Goal: Transaction & Acquisition: Purchase product/service

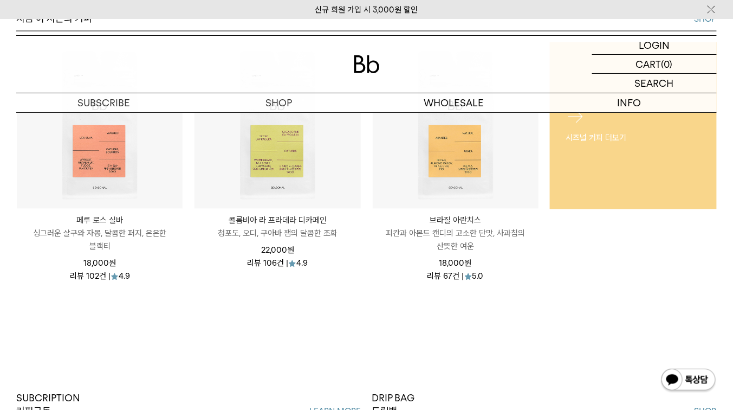
scroll to position [477, 0]
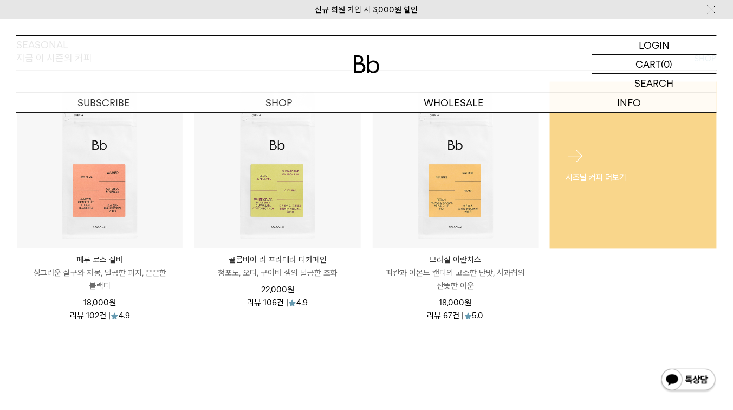
click at [605, 157] on div "시즈널 커피 더보기" at bounding box center [633, 165] width 167 height 70
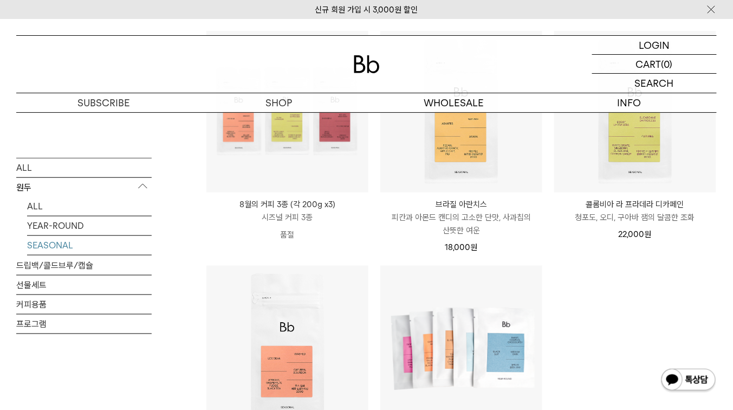
scroll to position [130, 0]
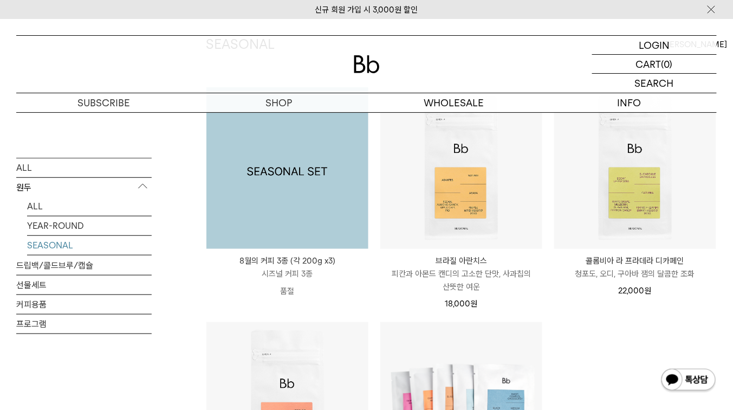
click at [295, 233] on img at bounding box center [287, 168] width 162 height 162
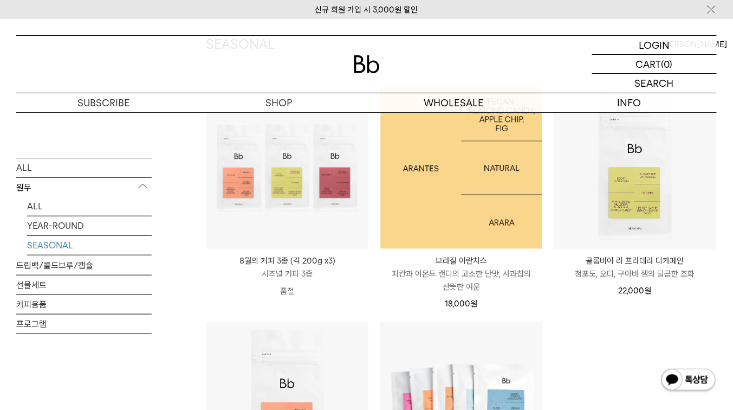
click at [471, 208] on img at bounding box center [461, 168] width 162 height 162
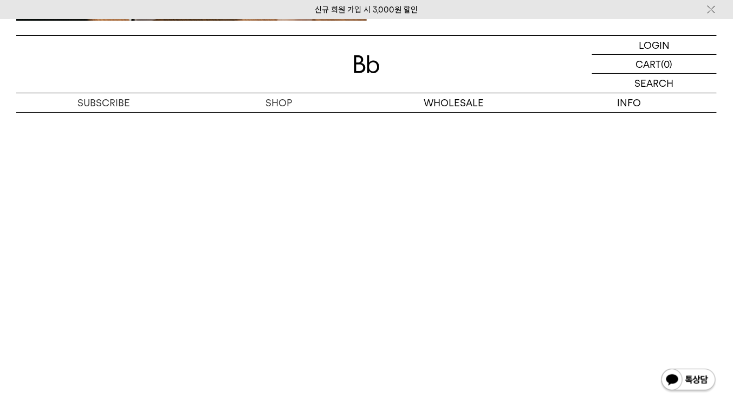
scroll to position [2080, 0]
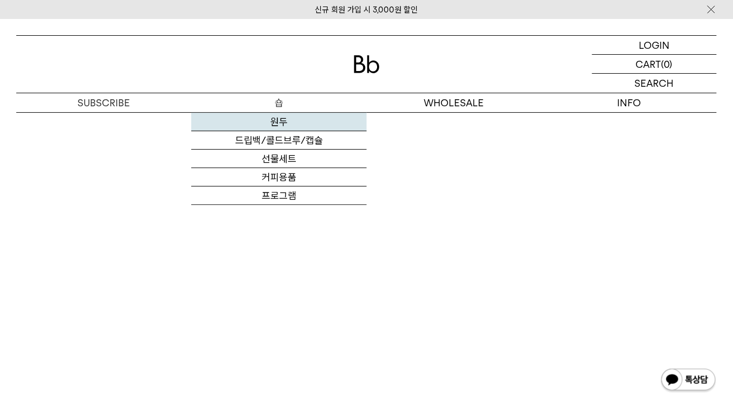
click at [280, 122] on link "원두" at bounding box center [278, 122] width 175 height 18
